Goal: Navigation & Orientation: Find specific page/section

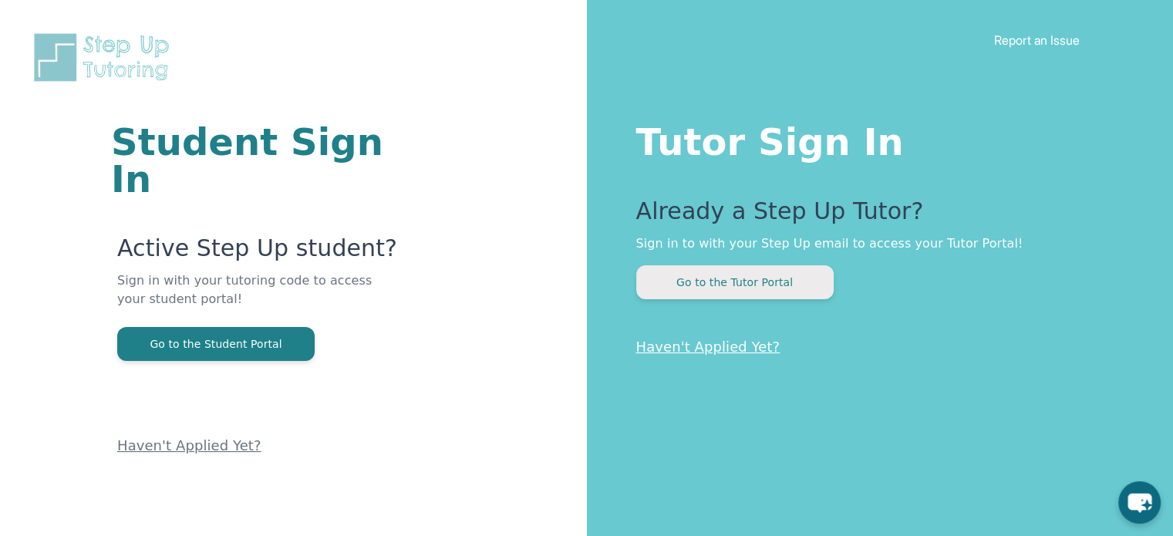
click at [791, 281] on button "Go to the Tutor Portal" at bounding box center [734, 282] width 197 height 34
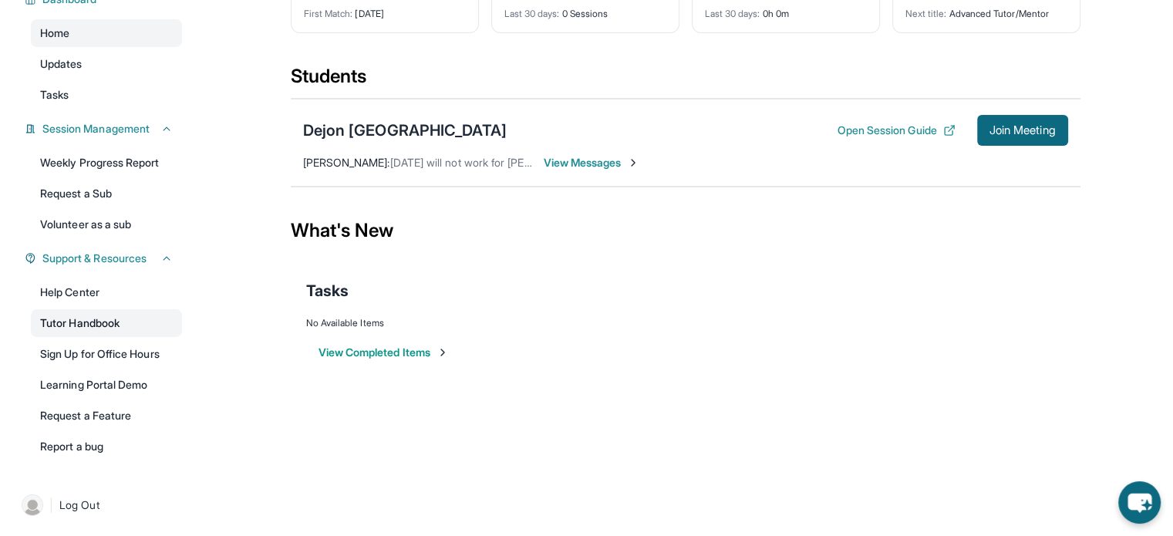
scroll to position [130, 0]
click at [89, 295] on link "Help Center" at bounding box center [106, 292] width 151 height 28
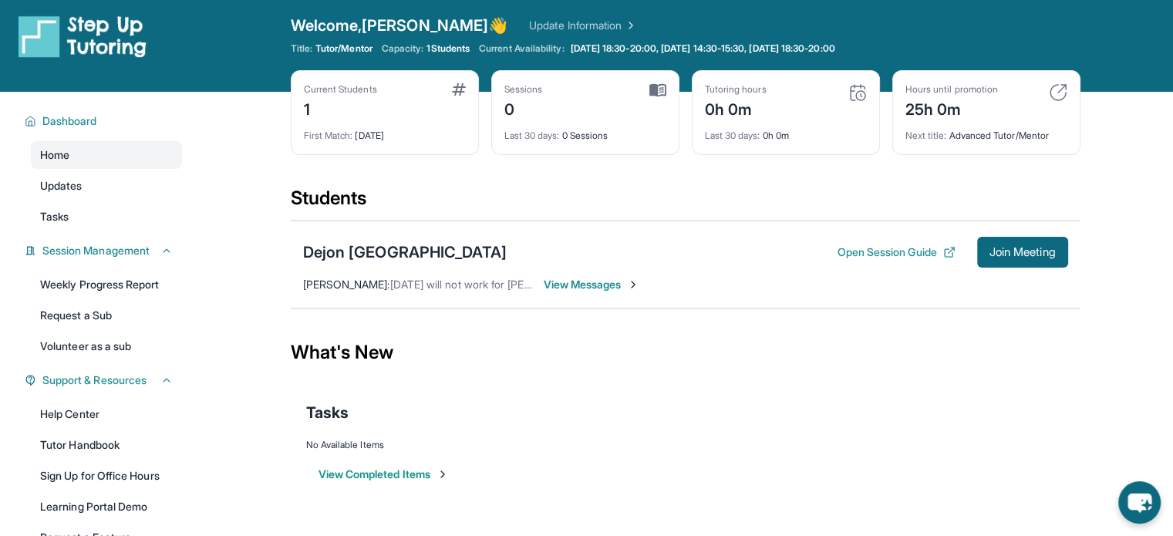
scroll to position [0, 0]
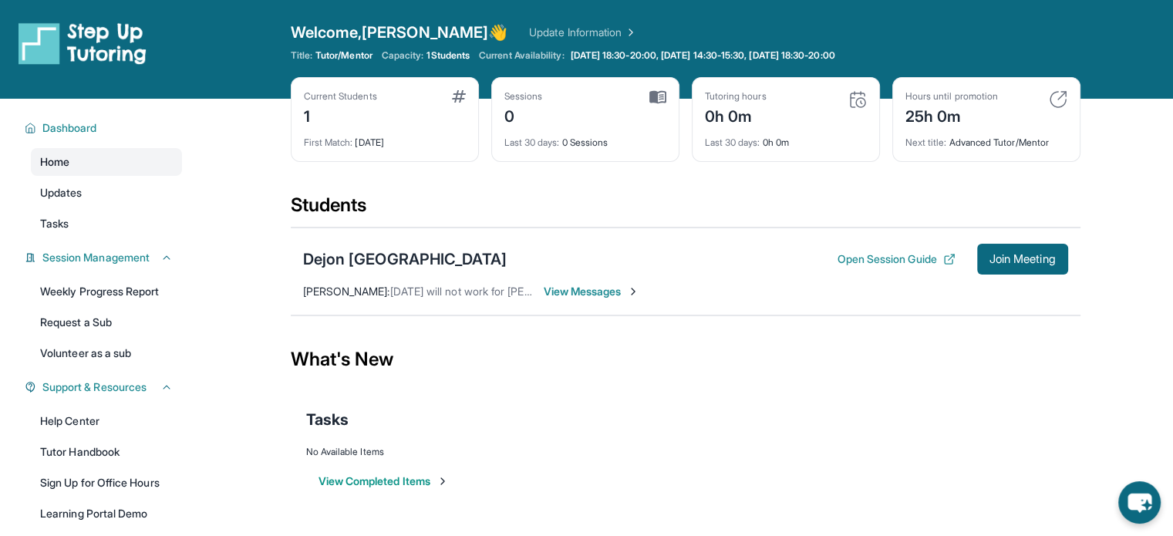
click at [89, 175] on link "Home" at bounding box center [106, 162] width 151 height 28
click at [529, 27] on link "Update Information" at bounding box center [583, 32] width 108 height 15
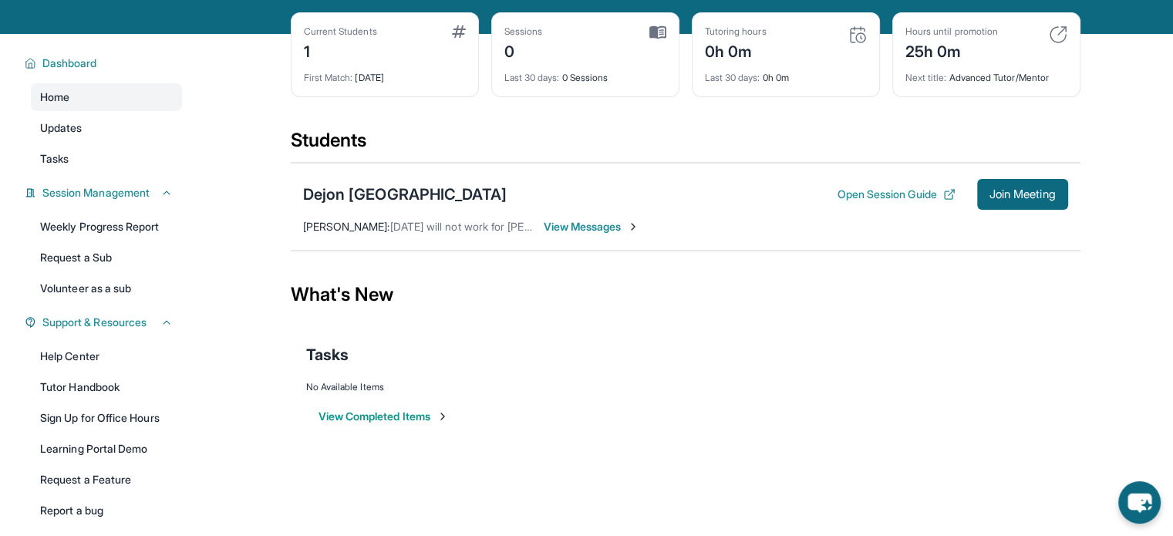
scroll to position [130, 0]
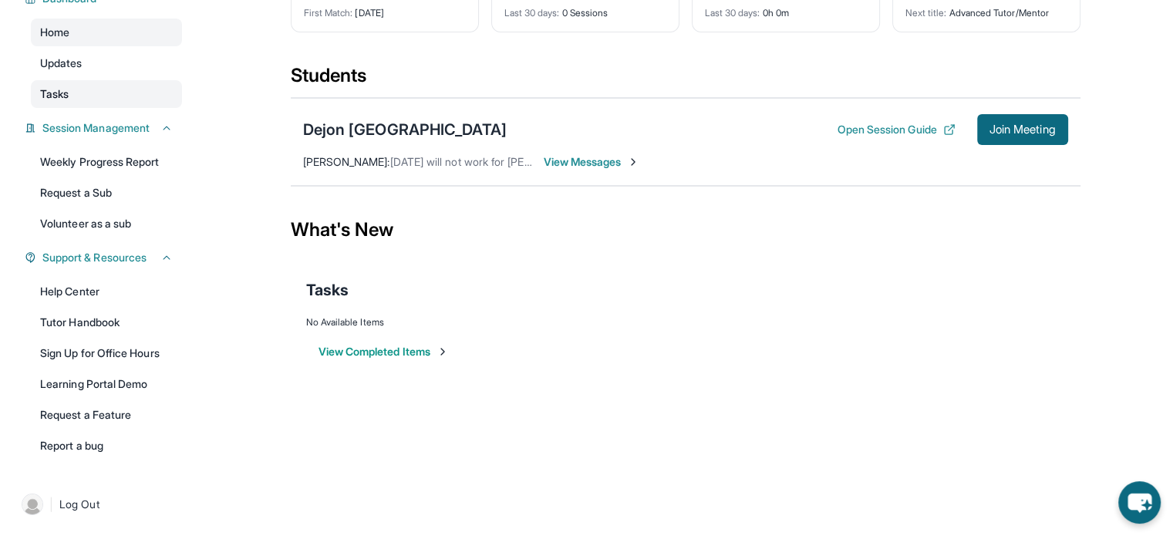
click at [80, 90] on link "Tasks" at bounding box center [106, 94] width 151 height 28
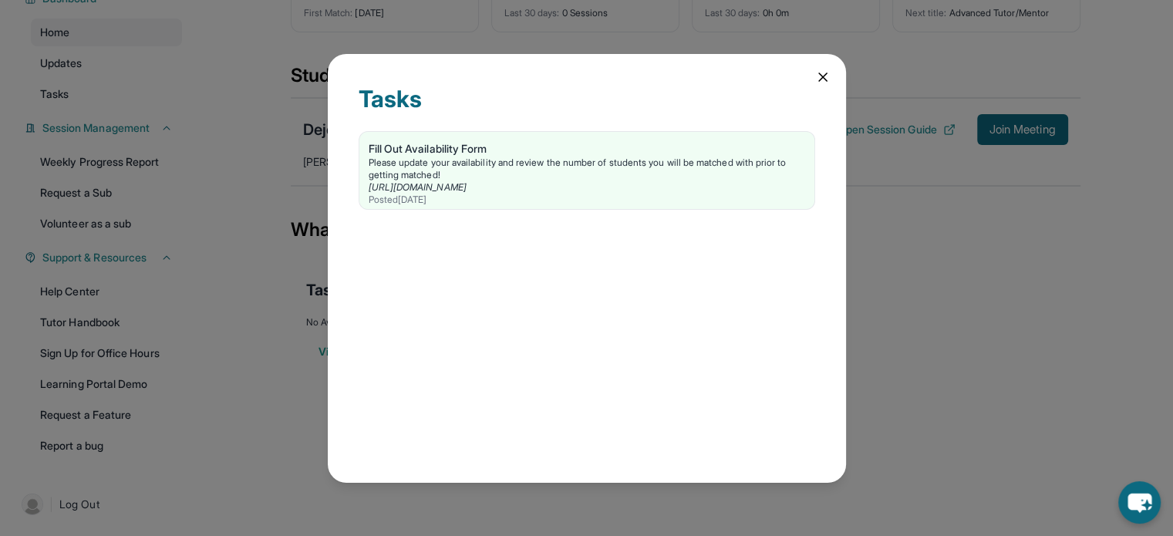
click at [820, 73] on icon at bounding box center [823, 77] width 8 height 8
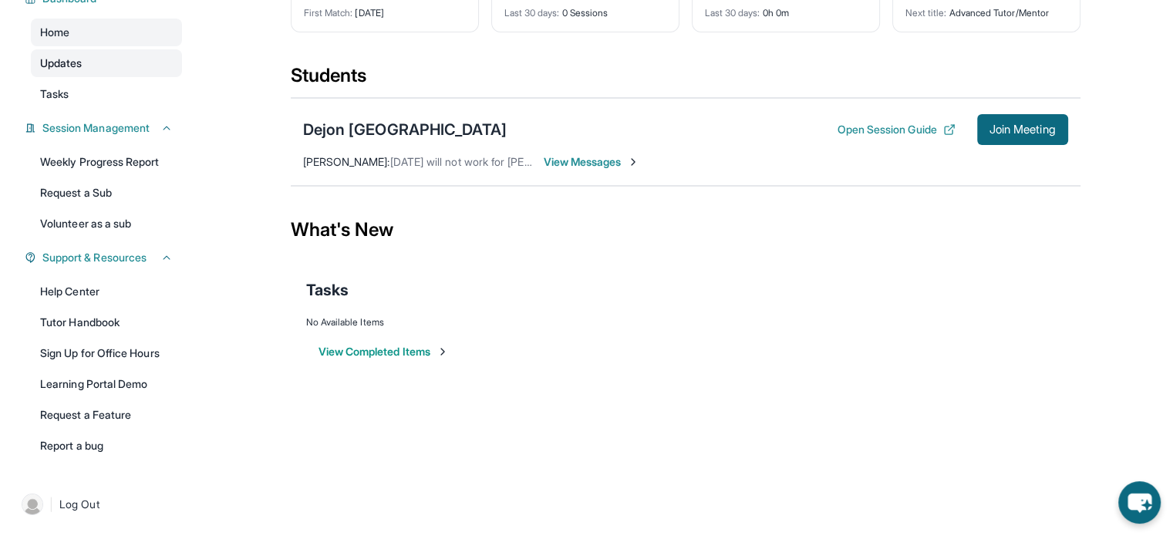
click at [65, 58] on span "Updates" at bounding box center [61, 63] width 42 height 15
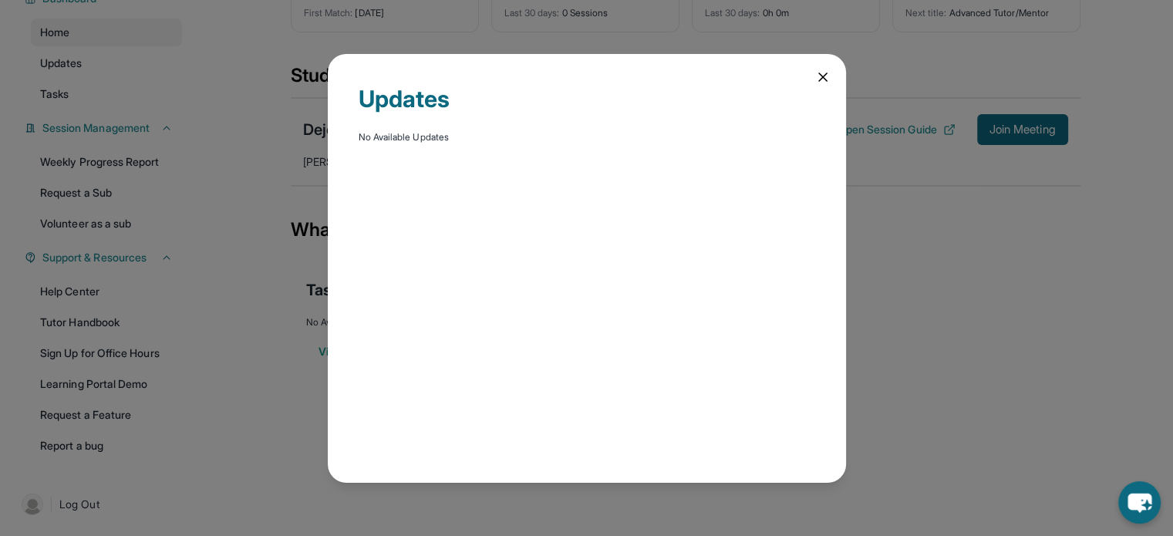
click at [824, 75] on icon at bounding box center [823, 77] width 8 height 8
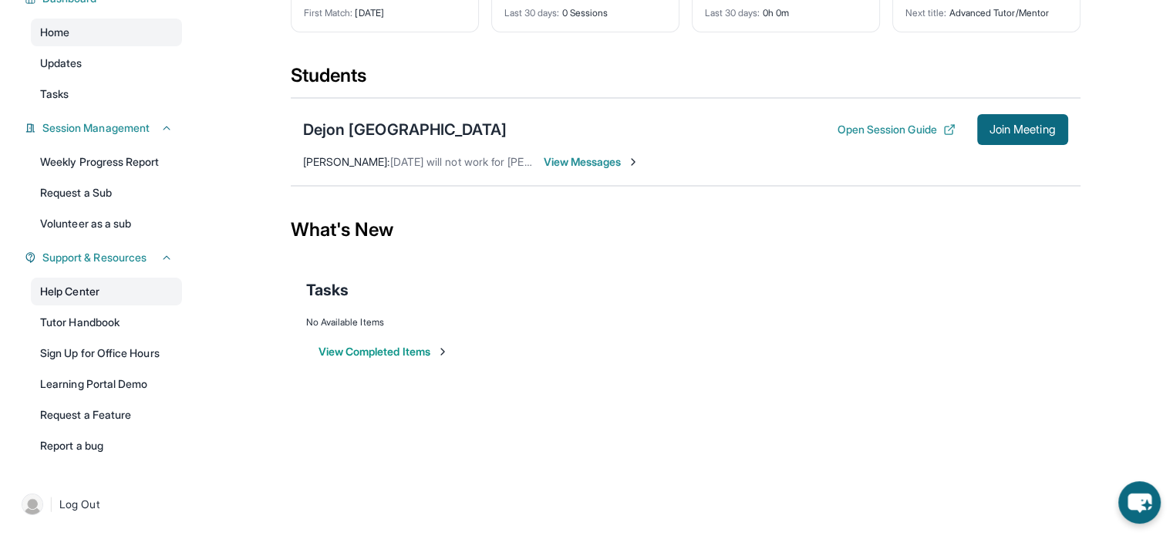
click at [112, 286] on link "Help Center" at bounding box center [106, 292] width 151 height 28
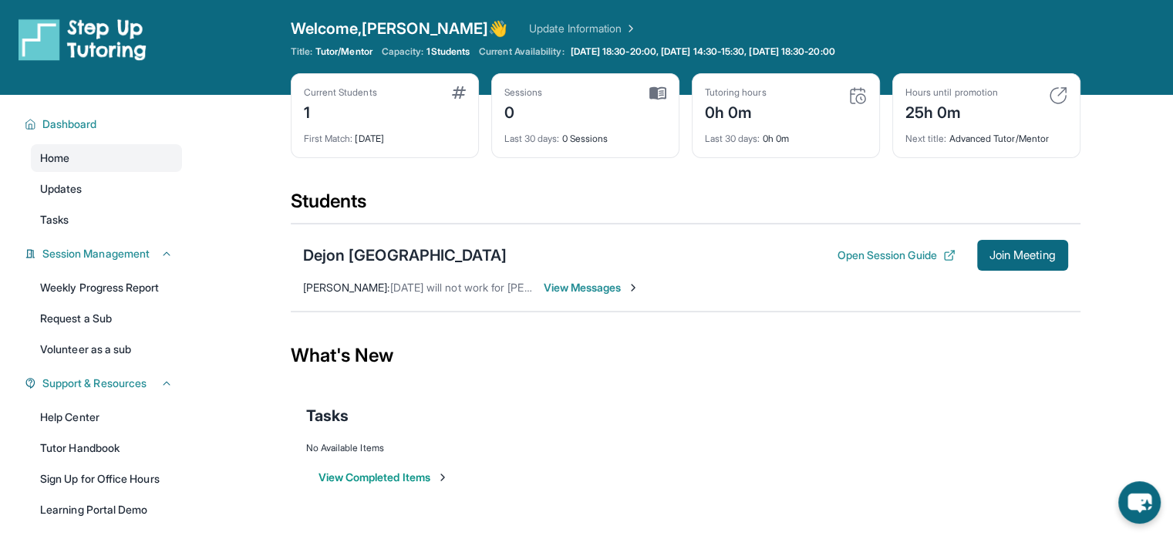
scroll to position [0, 0]
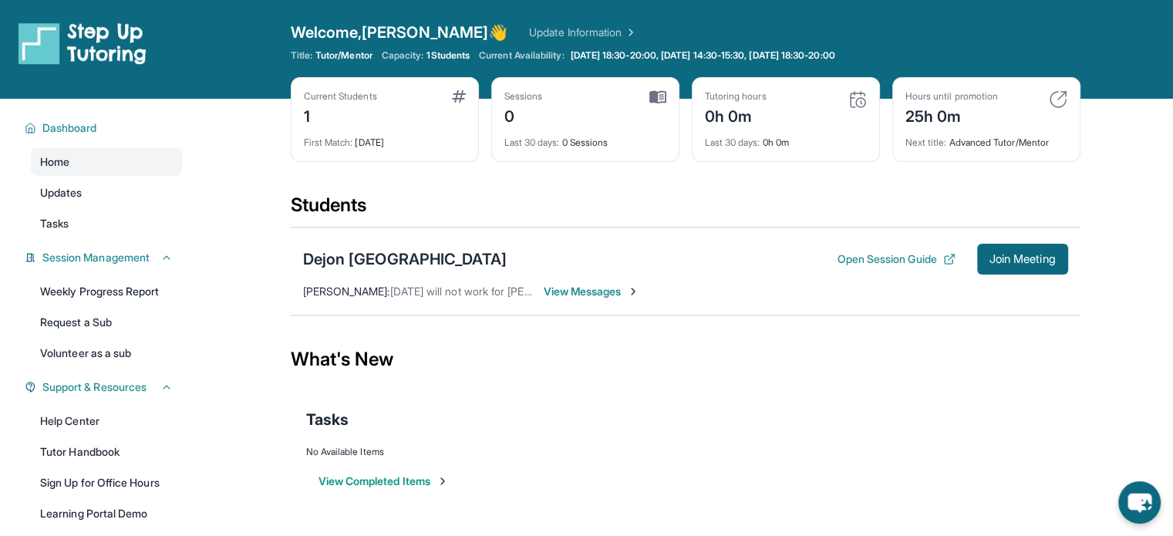
click at [65, 39] on img at bounding box center [83, 43] width 128 height 43
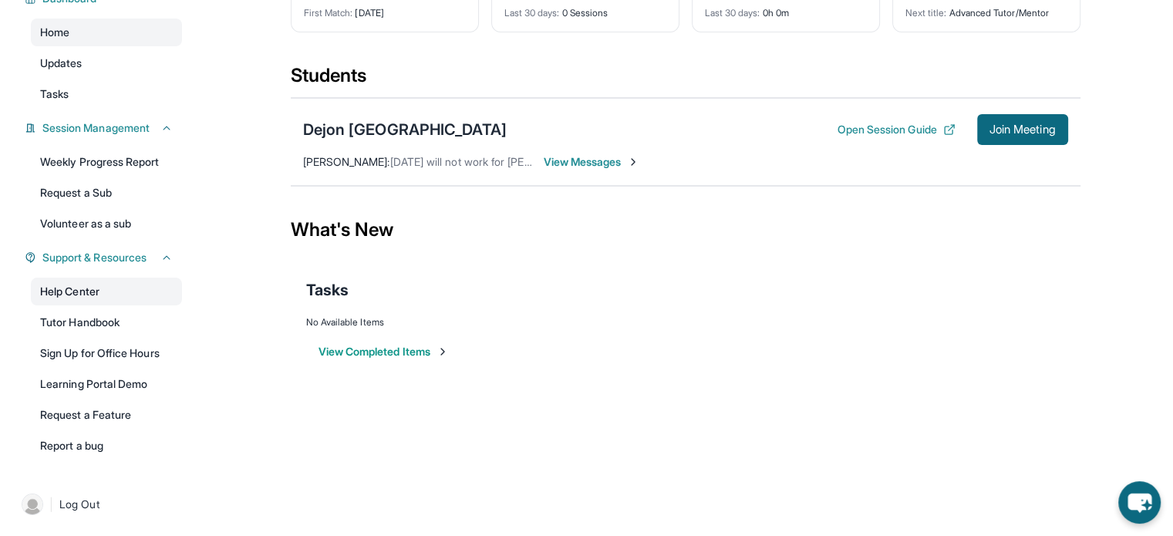
click at [81, 293] on link "Help Center" at bounding box center [106, 292] width 151 height 28
